Goal: Task Accomplishment & Management: Manage account settings

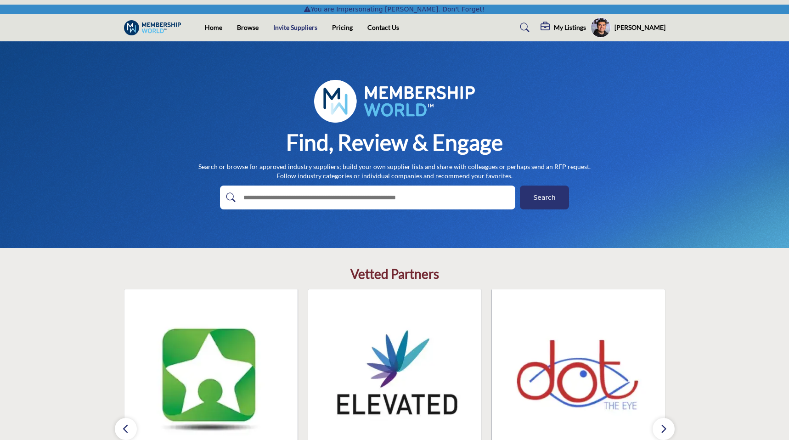
click at [304, 26] on link "Invite Suppliers" at bounding box center [295, 27] width 44 height 8
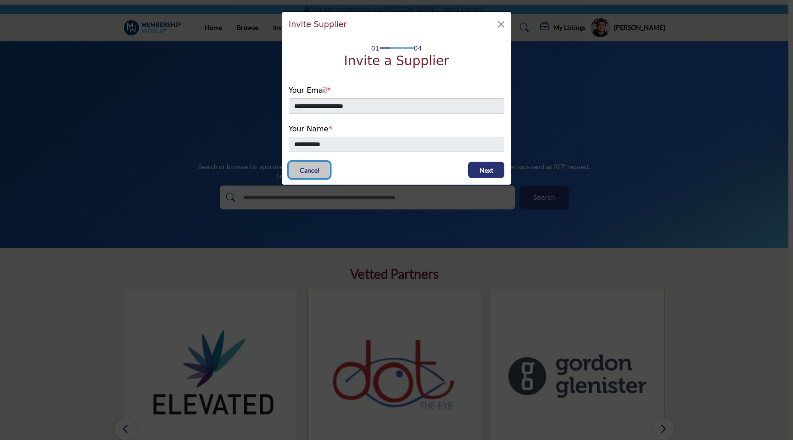
click at [314, 174] on button "Cancel" at bounding box center [309, 170] width 41 height 17
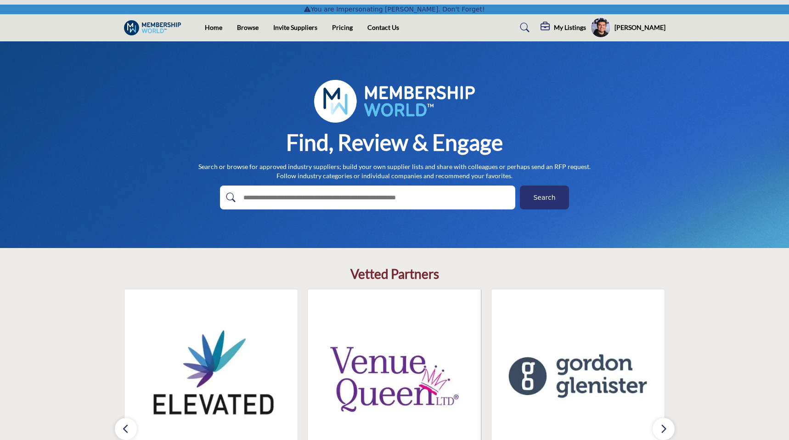
click at [605, 29] on profile-featured-0a42625a-e7d6-42e1-aed1-0cb42fc23517 "Show hide supplier dropdown" at bounding box center [600, 27] width 20 height 20
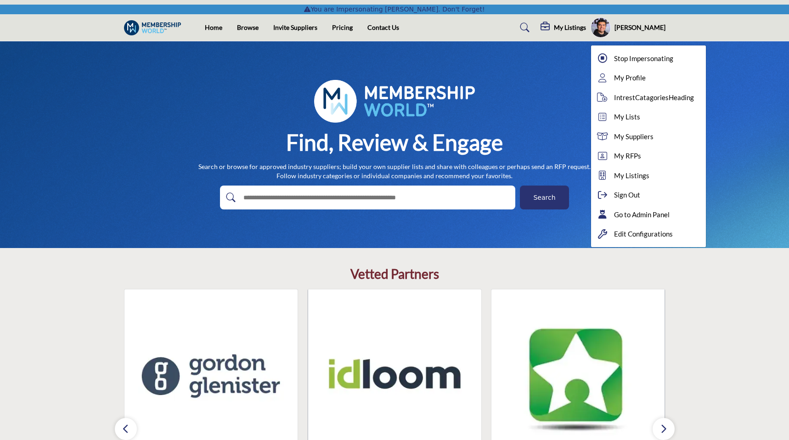
click at [543, 89] on div "Find, Review & Engage Search or browse for approved industry suppliers; build y…" at bounding box center [394, 144] width 541 height 129
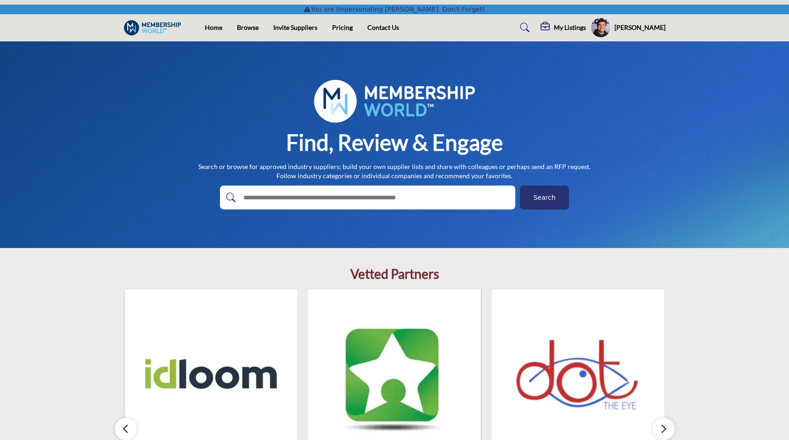
click at [596, 31] on profile-featured-0a42625a-e7d6-42e1-aed1-0cb42fc23517 "Show hide supplier dropdown" at bounding box center [600, 27] width 20 height 20
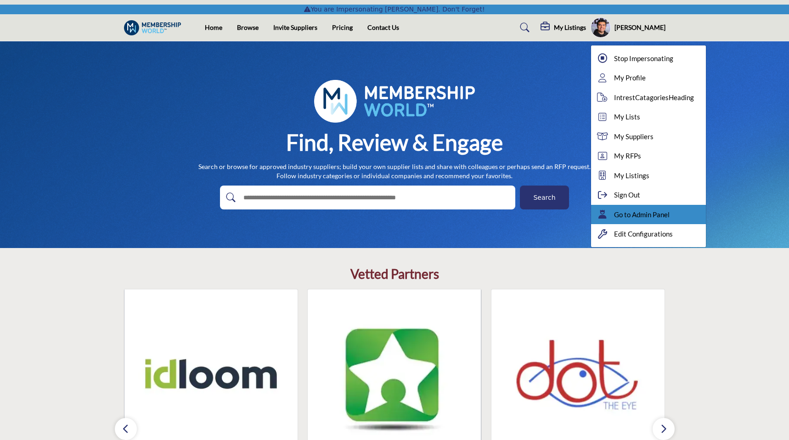
click at [601, 212] on icon at bounding box center [602, 214] width 14 height 9
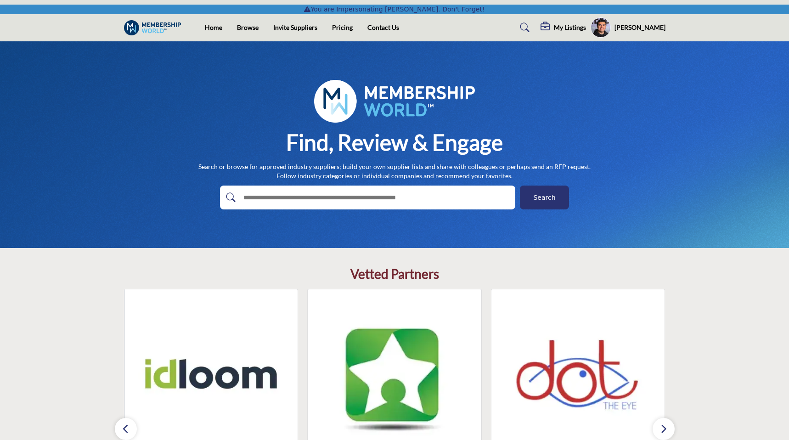
click at [559, 29] on h5 "My Listings" at bounding box center [570, 27] width 32 height 8
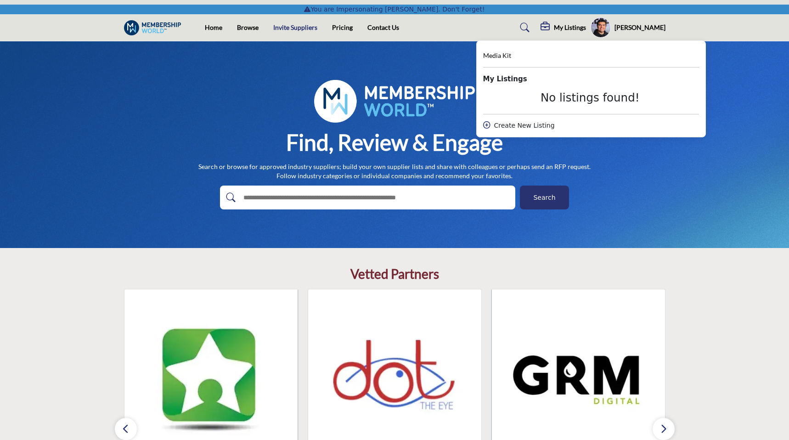
click at [286, 25] on link "Invite Suppliers" at bounding box center [295, 27] width 44 height 8
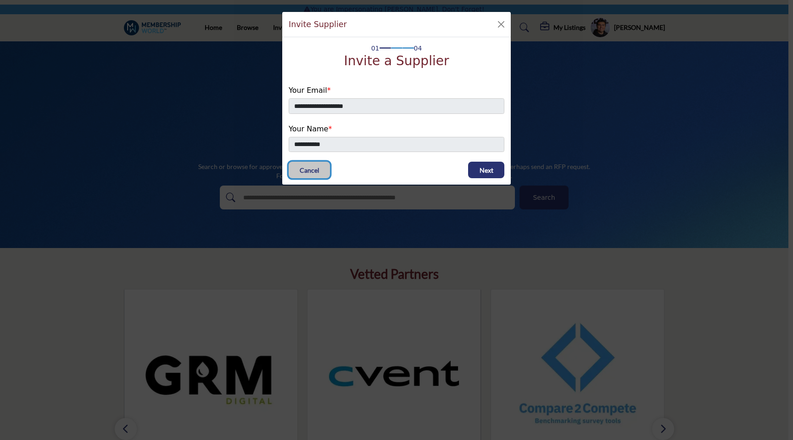
click at [304, 169] on span "Cancel" at bounding box center [310, 170] width 20 height 9
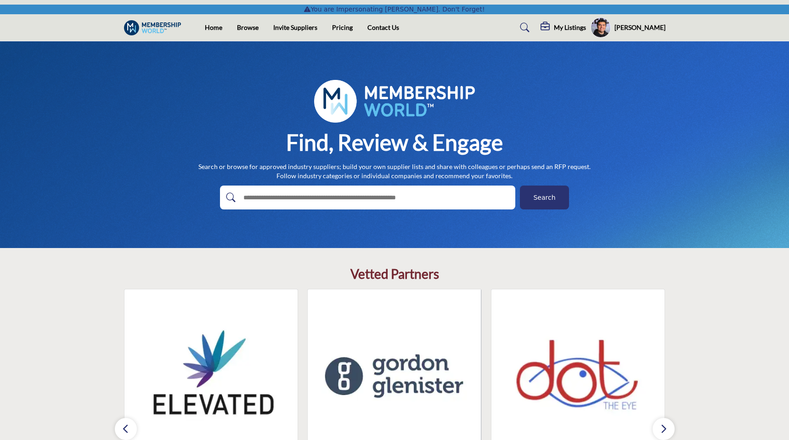
click at [603, 24] on profile-featured-0a42625a-e7d6-42e1-aed1-0cb42fc23517 "Show hide supplier dropdown" at bounding box center [600, 27] width 20 height 20
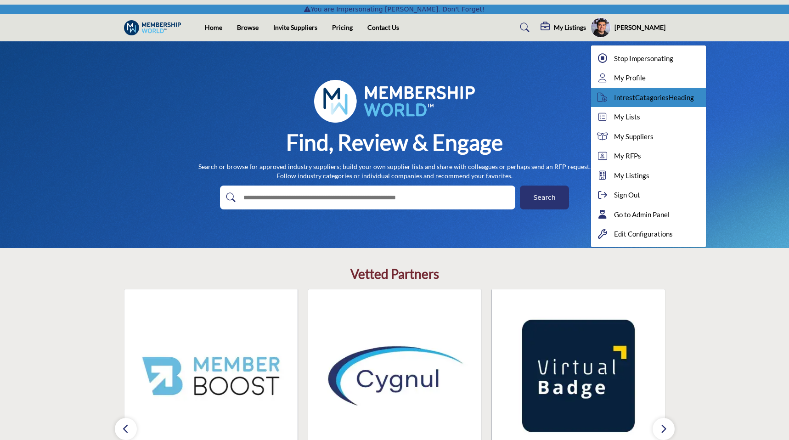
click at [628, 101] on span "IntrestCatagoriesHeading" at bounding box center [654, 97] width 80 height 11
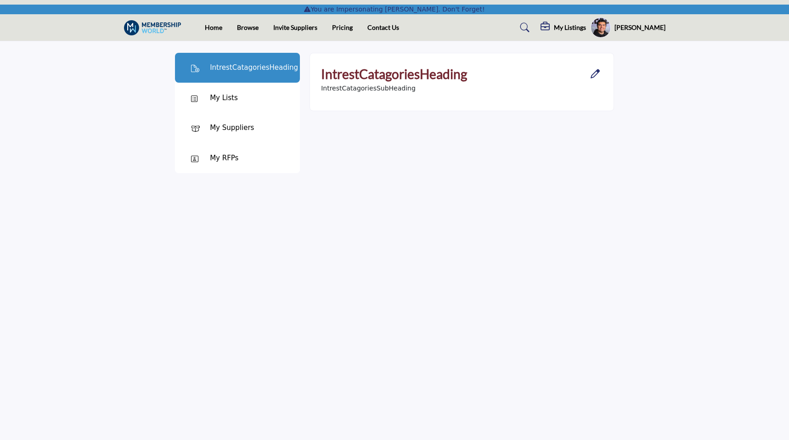
click at [595, 71] on icon "Open Category Modal" at bounding box center [594, 73] width 9 height 9
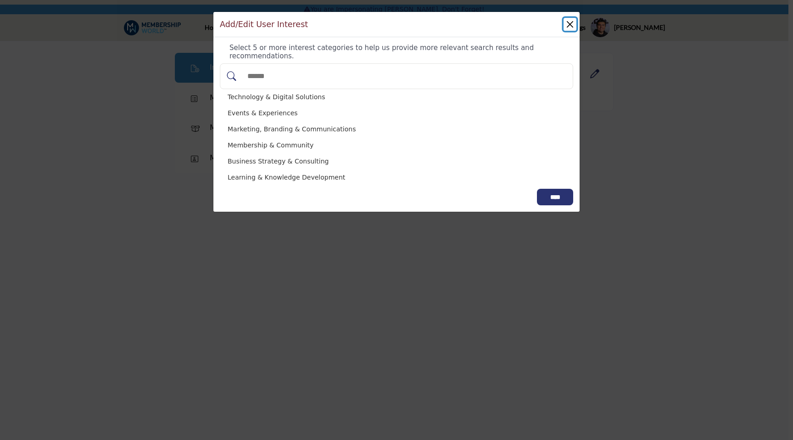
click at [573, 25] on button "Close" at bounding box center [570, 24] width 13 height 13
